Goal: Task Accomplishment & Management: Manage account settings

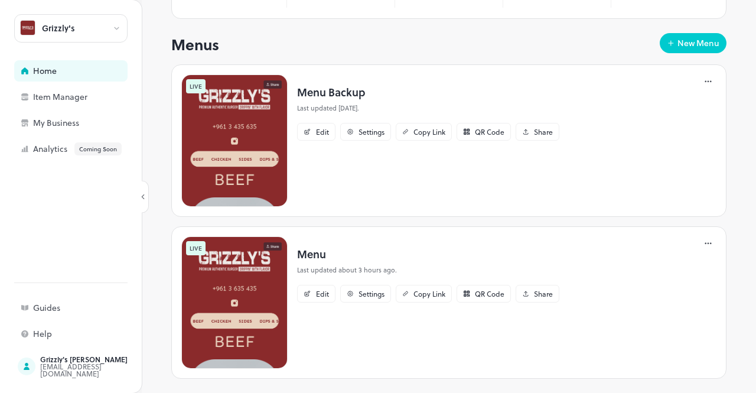
scroll to position [188, 0]
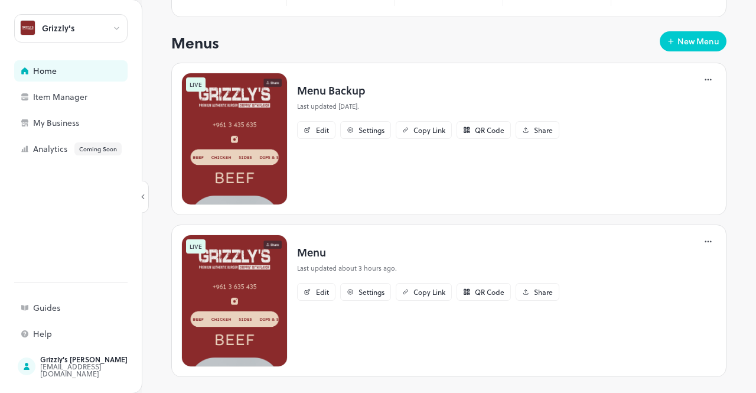
click at [703, 236] on icon at bounding box center [709, 242] width 12 height 12
click at [51, 235] on div at bounding box center [378, 196] width 756 height 393
click at [57, 147] on div "Analytics Coming Soon" at bounding box center [92, 148] width 118 height 13
click at [58, 147] on div "Analytics Coming Soon" at bounding box center [92, 148] width 118 height 13
click at [60, 121] on div "My Business" at bounding box center [92, 123] width 118 height 8
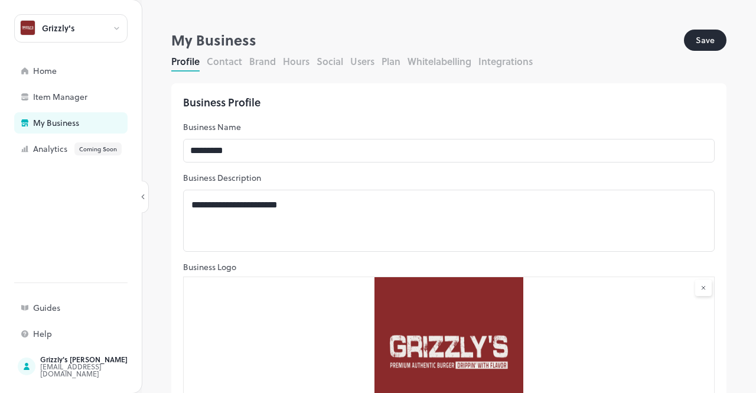
click at [271, 61] on button "Brand" at bounding box center [262, 61] width 27 height 14
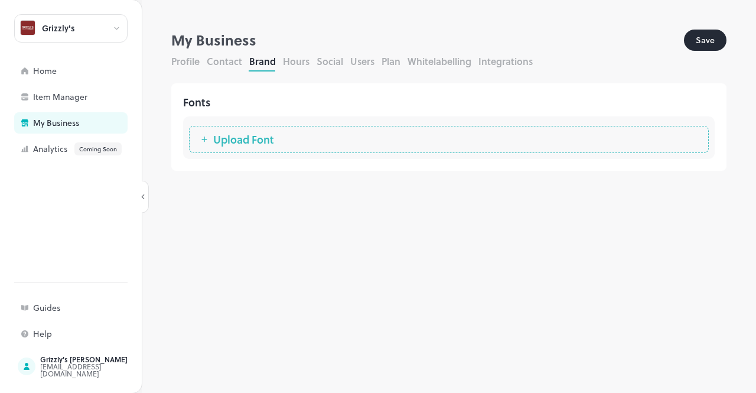
click at [294, 63] on button "Hours" at bounding box center [296, 61] width 27 height 14
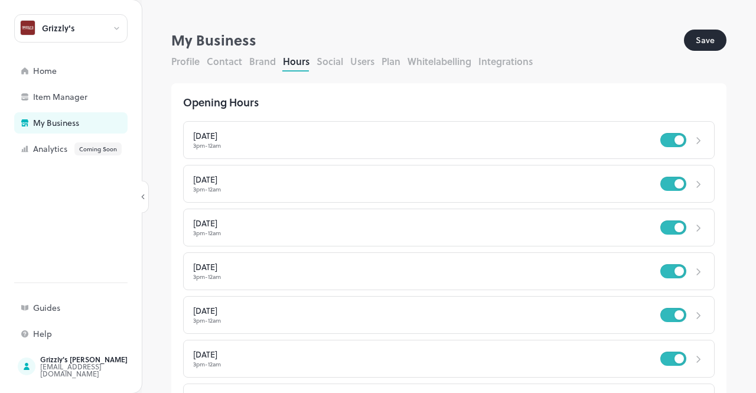
click at [331, 65] on button "Social" at bounding box center [330, 61] width 27 height 14
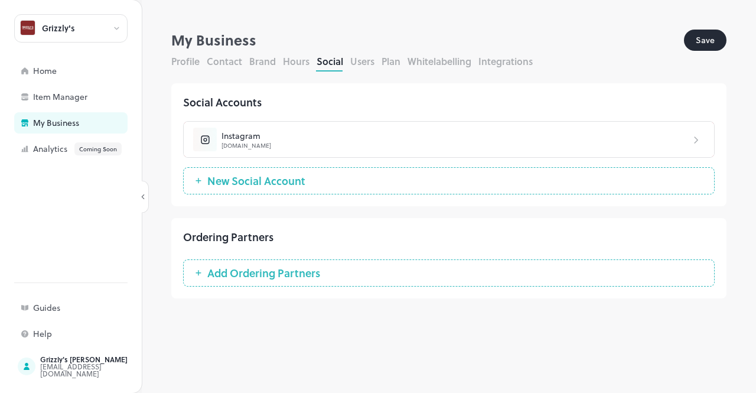
click at [363, 64] on button "Users" at bounding box center [362, 61] width 24 height 14
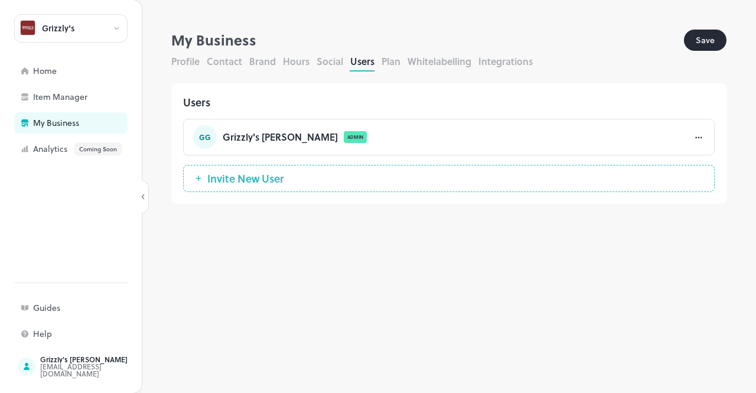
click at [388, 64] on button "Plan" at bounding box center [391, 61] width 19 height 14
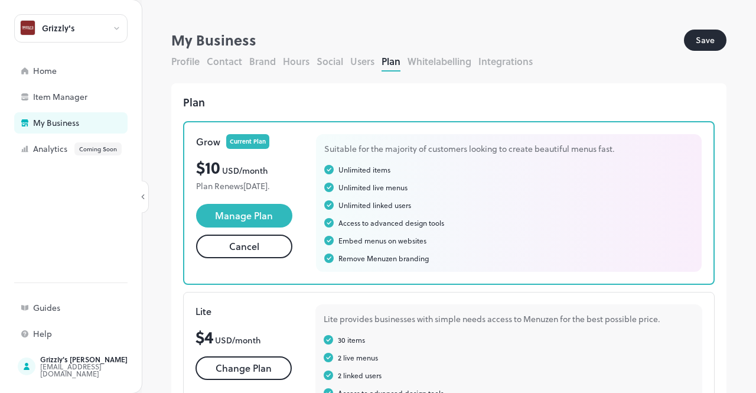
click at [434, 61] on button "Whitelabelling" at bounding box center [440, 61] width 64 height 14
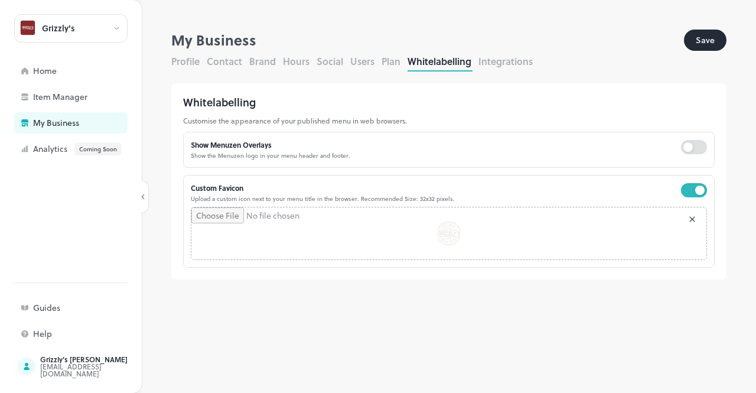
click at [503, 93] on div "Whitelabelling Customise the appearance of your published menu in web browsers.…" at bounding box center [448, 181] width 555 height 196
click at [500, 63] on button "Integrations" at bounding box center [506, 61] width 54 height 14
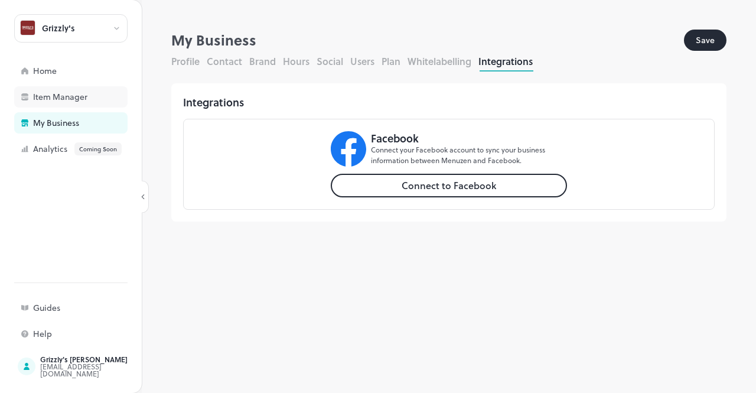
click at [51, 100] on div "Item Manager" at bounding box center [92, 97] width 118 height 8
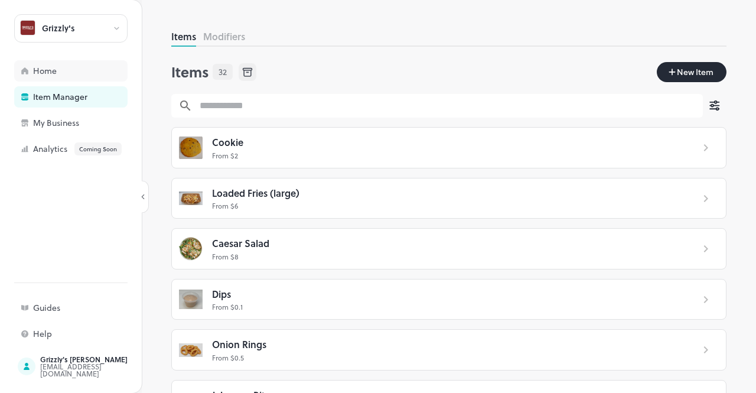
click at [49, 74] on div "Home" at bounding box center [92, 71] width 118 height 8
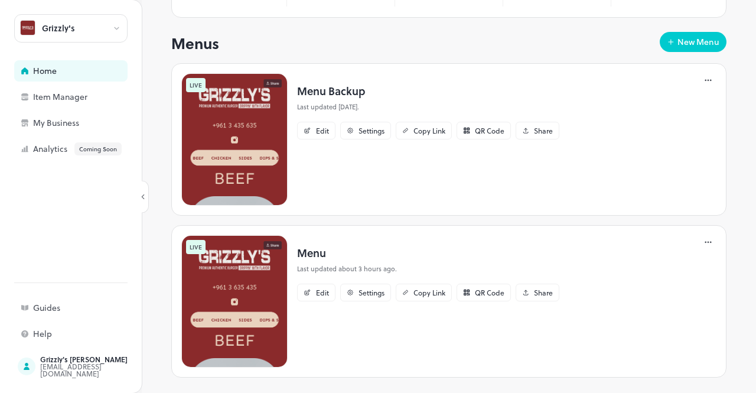
scroll to position [188, 0]
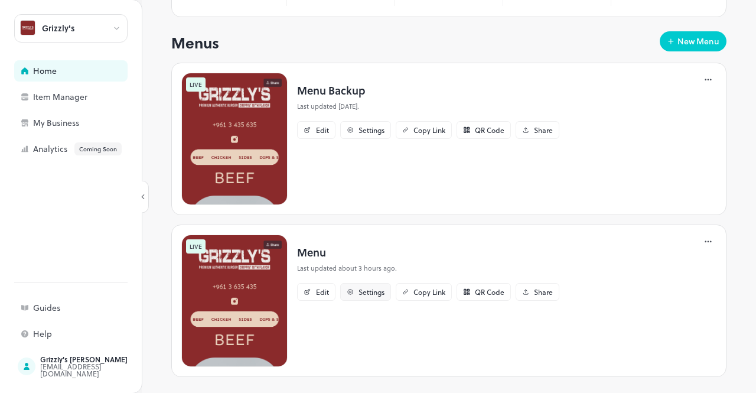
click at [369, 288] on div "Settings" at bounding box center [372, 291] width 26 height 7
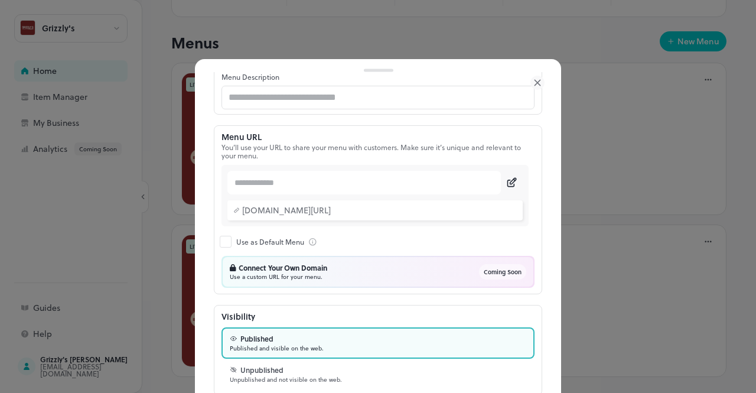
scroll to position [155, 0]
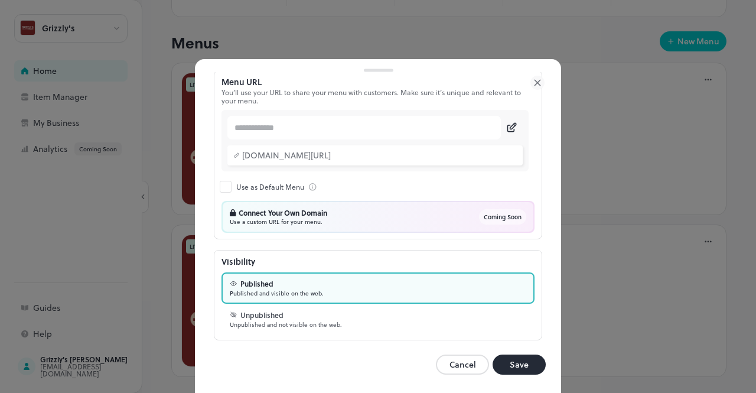
drag, startPoint x: 536, startPoint y: 82, endPoint x: 167, endPoint y: 248, distance: 405.1
click at [536, 81] on icon at bounding box center [538, 83] width 14 height 14
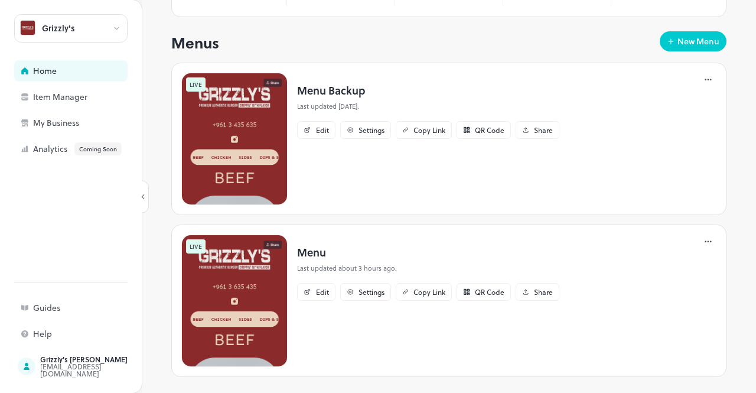
click at [162, 261] on div "Welcome Back, [PERSON_NAME]'s Grizzly's Email [EMAIL_ADDRESS][DOMAIN_NAME] Edit…" at bounding box center [449, 196] width 614 height 393
click at [157, 285] on div "Welcome Back, [PERSON_NAME]'s Grizzly's Email [EMAIL_ADDRESS][DOMAIN_NAME] Edit…" at bounding box center [449, 196] width 614 height 393
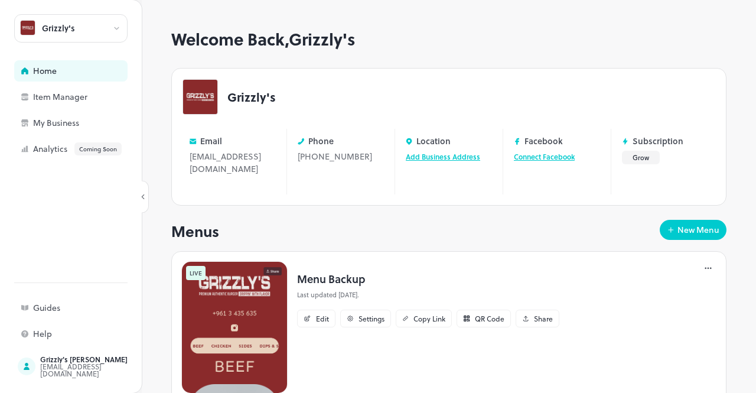
click at [164, 131] on div "Welcome Back, [PERSON_NAME]'s Grizzly's Email [EMAIL_ADDRESS][DOMAIN_NAME] Edit…" at bounding box center [449, 211] width 614 height 363
click at [161, 119] on div "Welcome Back, [PERSON_NAME]'s Grizzly's Email [EMAIL_ADDRESS][DOMAIN_NAME] Edit…" at bounding box center [449, 211] width 614 height 363
click at [160, 116] on div "Welcome Back, [PERSON_NAME]'s Grizzly's Email [EMAIL_ADDRESS][DOMAIN_NAME] Edit…" at bounding box center [449, 211] width 614 height 363
click at [159, 116] on div "Welcome Back, [PERSON_NAME]'s Grizzly's Email [EMAIL_ADDRESS][DOMAIN_NAME] Edit…" at bounding box center [449, 211] width 614 height 363
